Goal: Task Accomplishment & Management: Use online tool/utility

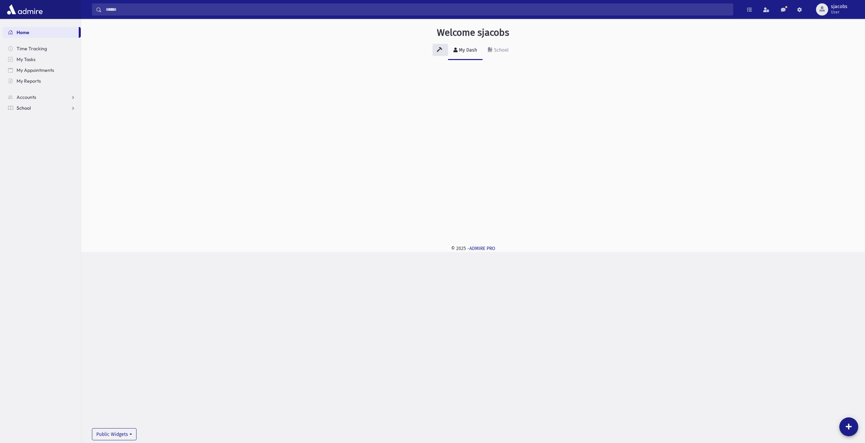
click at [47, 108] on link "School" at bounding box center [42, 108] width 78 height 11
click at [48, 133] on link "Attendance" at bounding box center [42, 129] width 78 height 11
click at [51, 139] on link "Entry" at bounding box center [42, 140] width 78 height 11
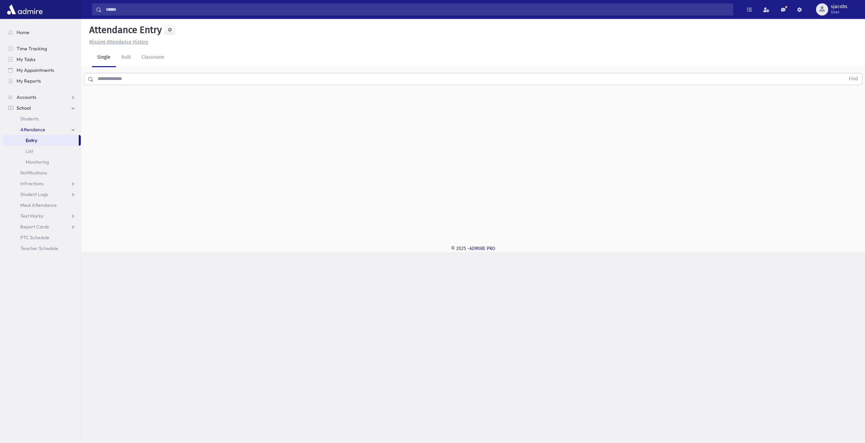
click at [176, 84] on input "text" at bounding box center [469, 79] width 751 height 12
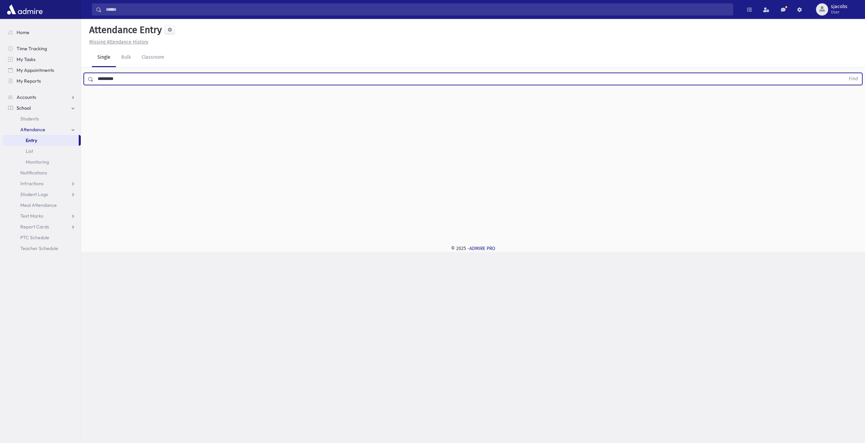
click at [844, 73] on button "Find" at bounding box center [852, 78] width 17 height 11
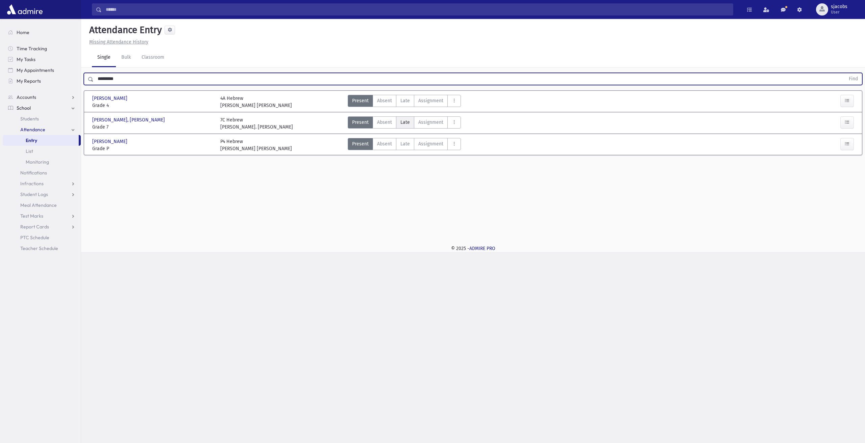
click at [406, 123] on span "Late" at bounding box center [404, 122] width 9 height 7
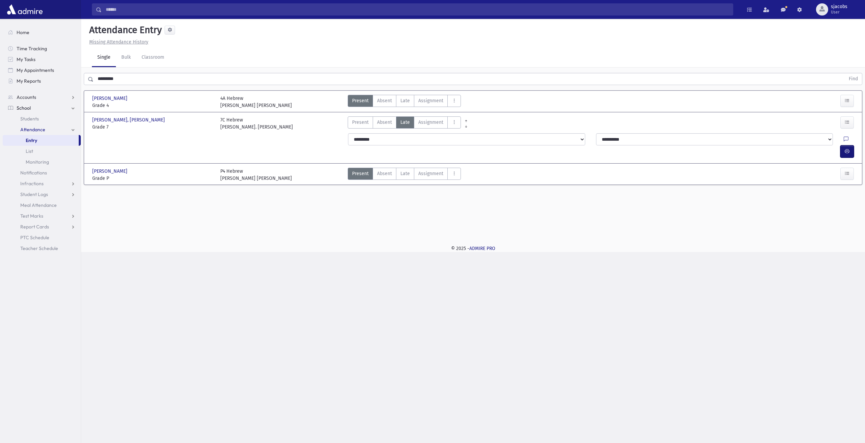
click at [850, 146] on button "button" at bounding box center [847, 152] width 14 height 12
click at [450, 125] on button "AttTypes" at bounding box center [454, 123] width 14 height 12
click at [474, 214] on span "late to class" at bounding box center [479, 213] width 52 height 7
click at [844, 146] on button "button" at bounding box center [847, 152] width 14 height 12
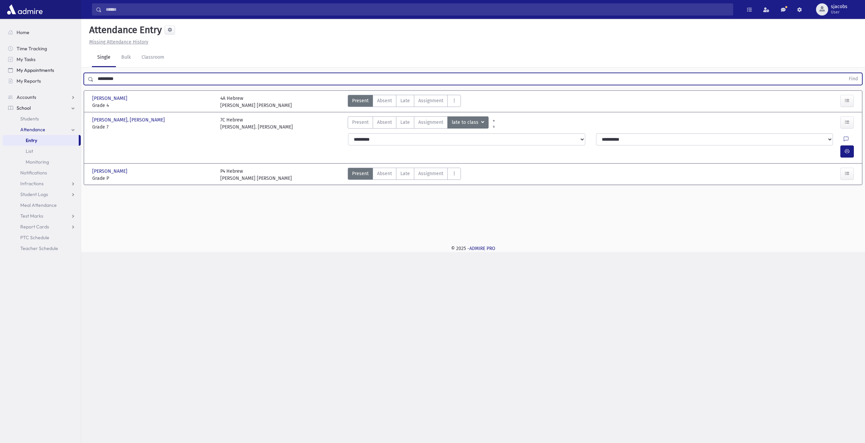
drag, startPoint x: 129, startPoint y: 83, endPoint x: 53, endPoint y: 72, distance: 76.4
click at [53, 72] on div "Search Results All Accounts" at bounding box center [432, 221] width 865 height 443
click at [844, 73] on button "Find" at bounding box center [852, 78] width 17 height 11
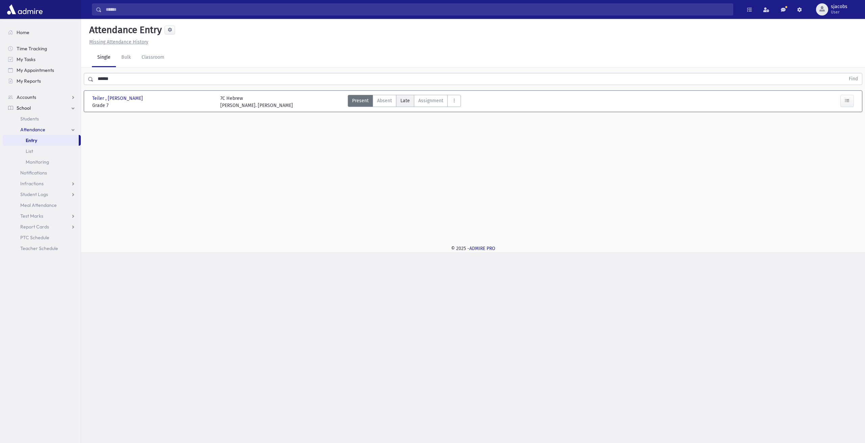
click at [405, 102] on span "Late" at bounding box center [404, 100] width 9 height 7
click at [452, 103] on icon "AttTypes" at bounding box center [454, 101] width 5 height 6
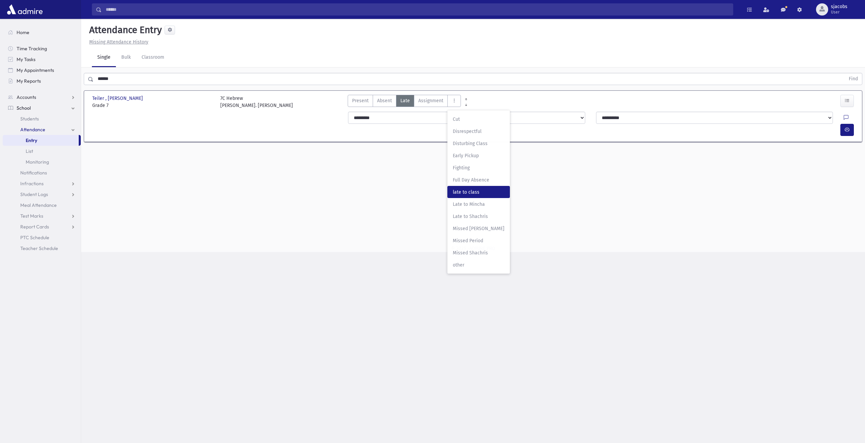
click at [466, 194] on span "late to class" at bounding box center [479, 192] width 52 height 7
click at [843, 124] on button "button" at bounding box center [847, 130] width 14 height 12
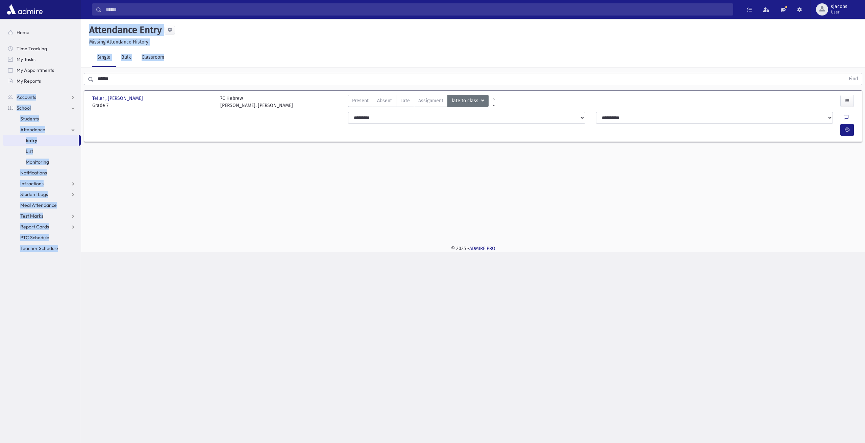
drag, startPoint x: 152, startPoint y: 72, endPoint x: 0, endPoint y: 94, distance: 153.6
click at [0, 96] on div "Search Results All Accounts" at bounding box center [432, 221] width 865 height 443
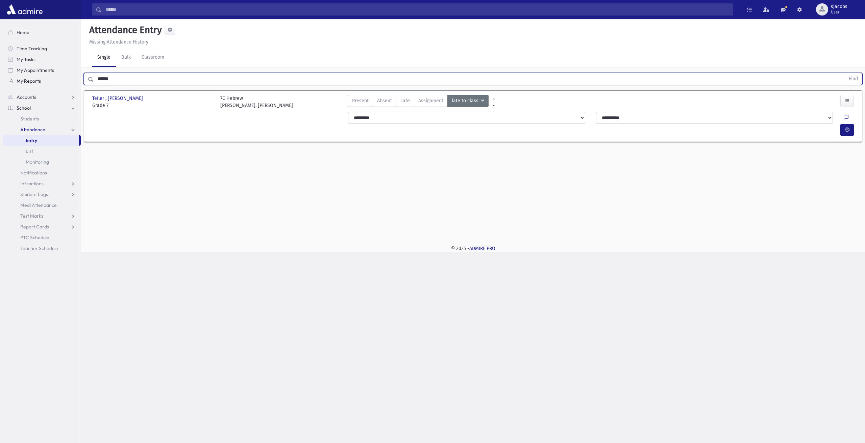
drag, startPoint x: 118, startPoint y: 78, endPoint x: 3, endPoint y: 79, distance: 114.8
click at [3, 79] on div "Search Results All Accounts" at bounding box center [432, 221] width 865 height 443
type input "******"
click at [844, 73] on button "Find" at bounding box center [852, 78] width 17 height 11
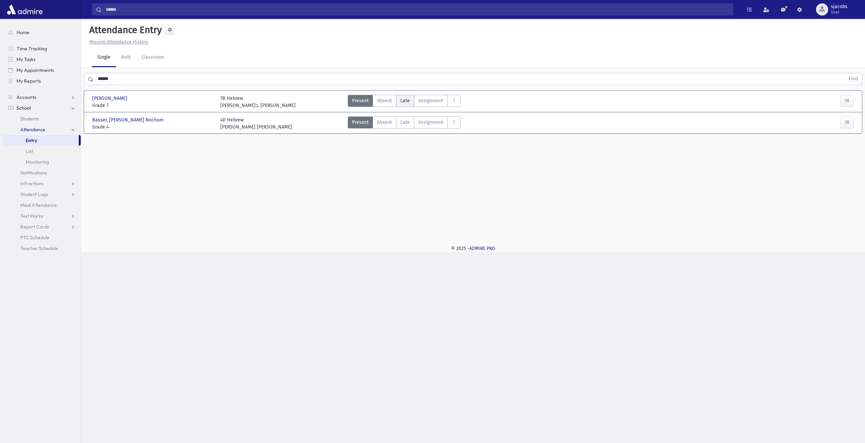
click at [406, 102] on span "Late" at bounding box center [404, 100] width 9 height 7
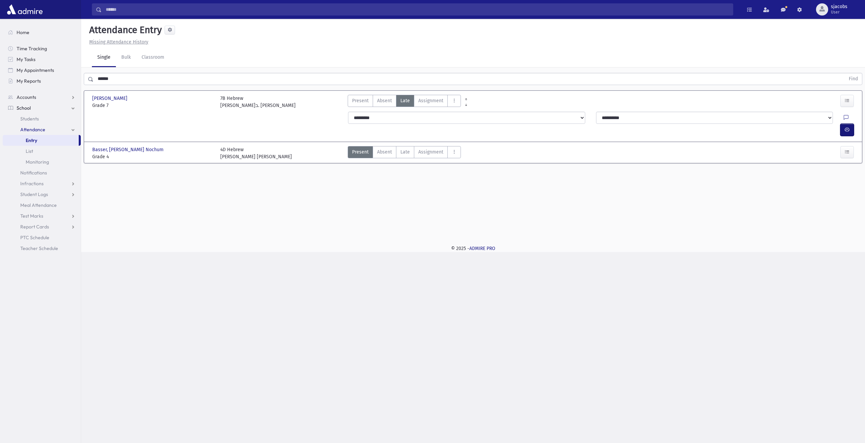
click at [842, 124] on button "button" at bounding box center [847, 130] width 14 height 12
